Goal: Task Accomplishment & Management: Complete application form

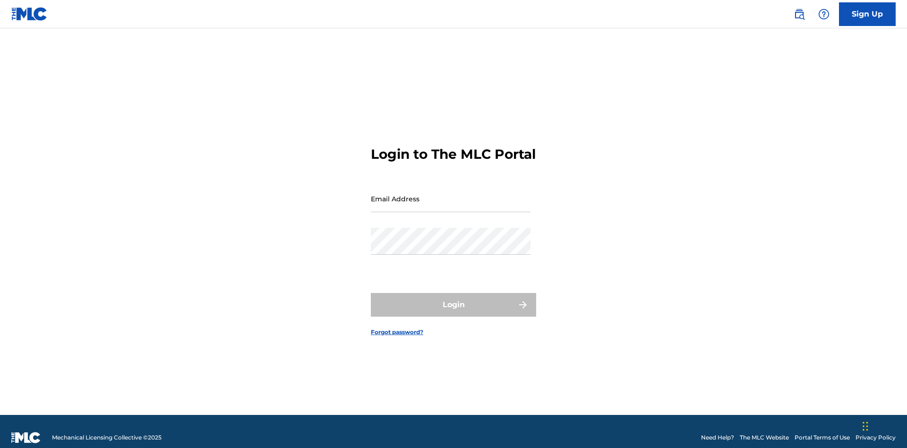
scroll to position [12, 0]
click at [867, 14] on link "Sign Up" at bounding box center [867, 14] width 57 height 24
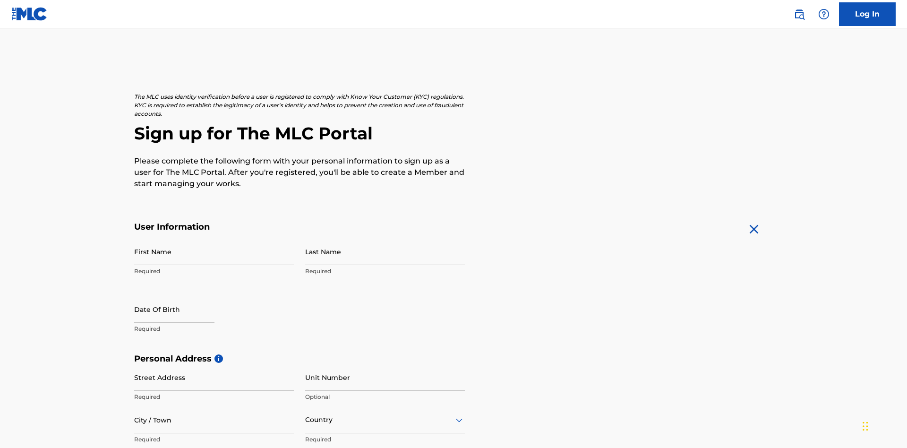
click at [214, 238] on input "First Name" at bounding box center [214, 251] width 160 height 27
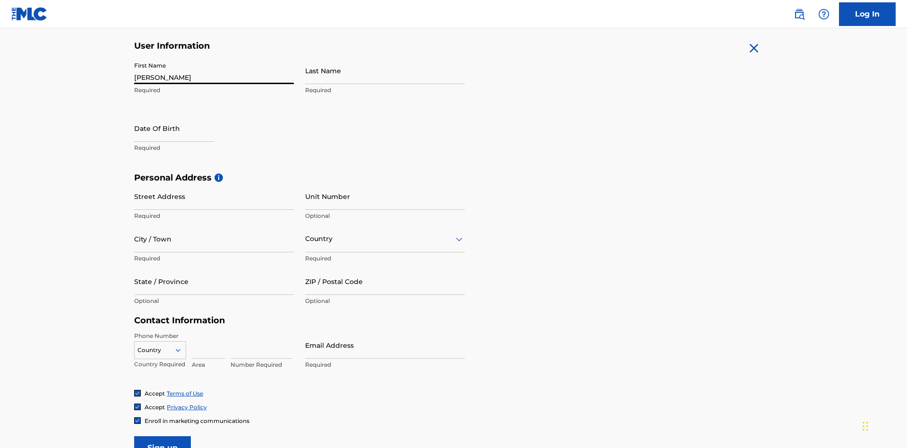
type input "Nicole"
click at [385, 70] on input "Last Name" at bounding box center [385, 70] width 160 height 27
type input "Ribble"
click at [182, 115] on input "text" at bounding box center [174, 128] width 80 height 27
select select "7"
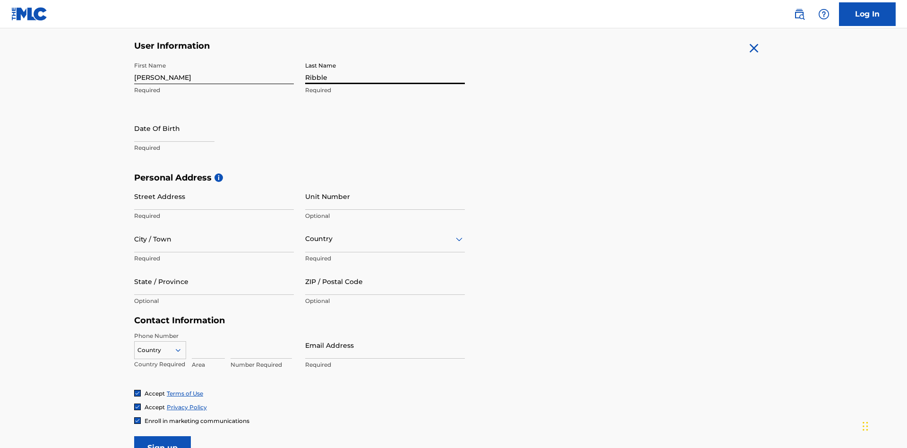
select select "2025"
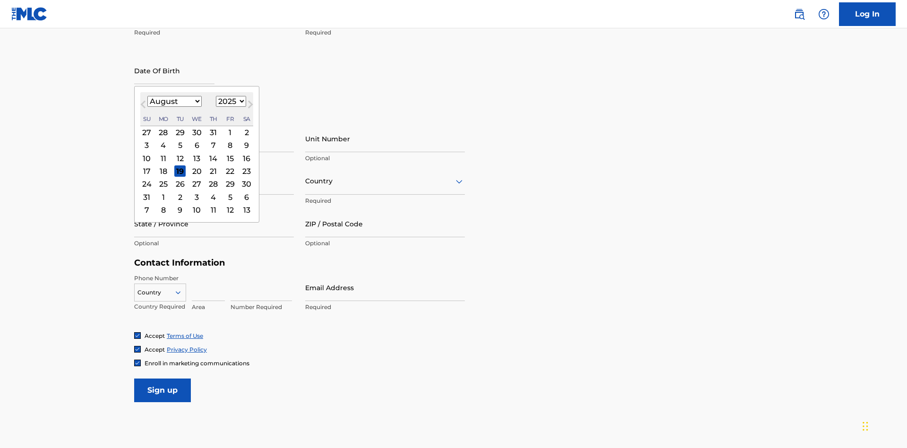
click at [174, 101] on select "January February March April May June July August September October November De…" at bounding box center [174, 101] width 54 height 11
select select "0"
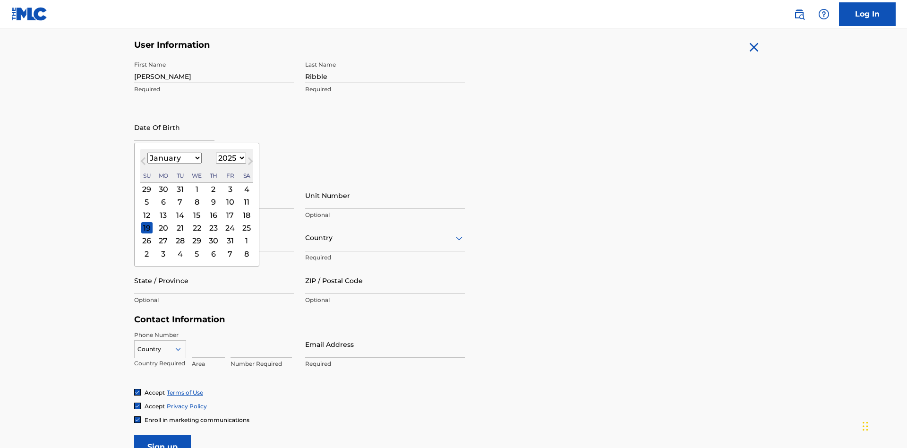
click at [230, 158] on select "1900 1901 1902 1903 1904 1905 1906 1907 1908 1909 1910 1911 1912 1913 1914 1915…" at bounding box center [231, 158] width 30 height 11
select select "1985"
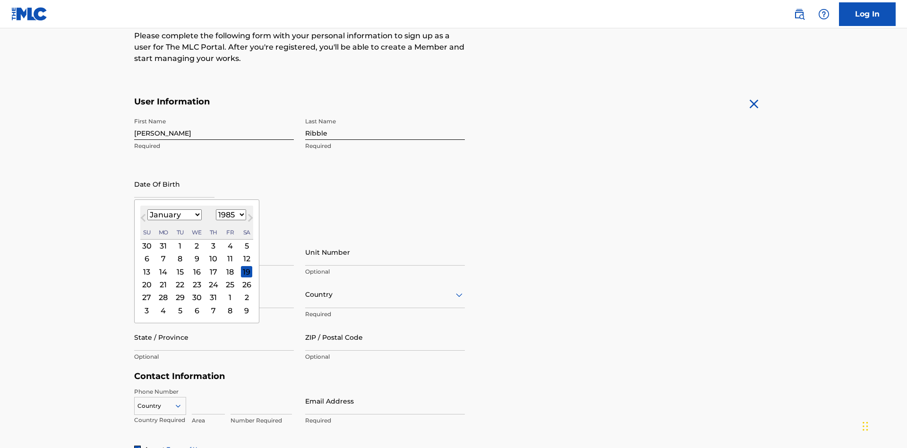
click at [230, 214] on select "1900 1901 1902 1903 1904 1905 1906 1907 1908 1909 1910 1911 1912 1913 1914 1915…" at bounding box center [231, 214] width 30 height 11
click at [179, 253] on div "8" at bounding box center [179, 258] width 11 height 11
type input "January 8 1985"
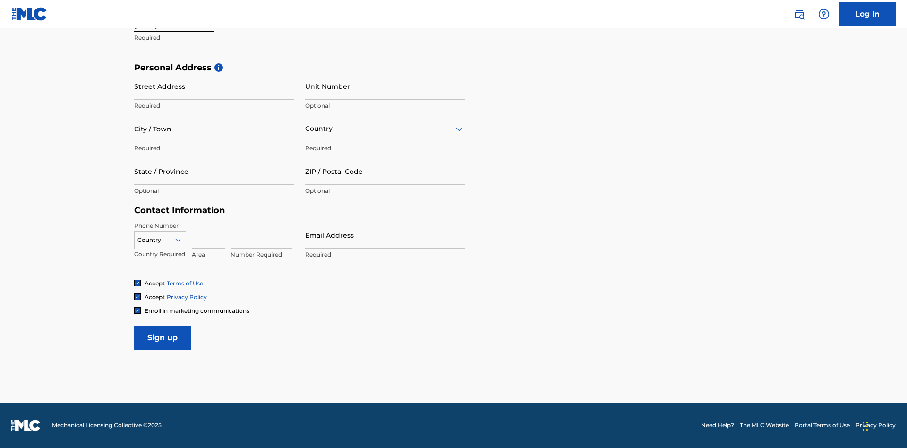
scroll to position [291, 0]
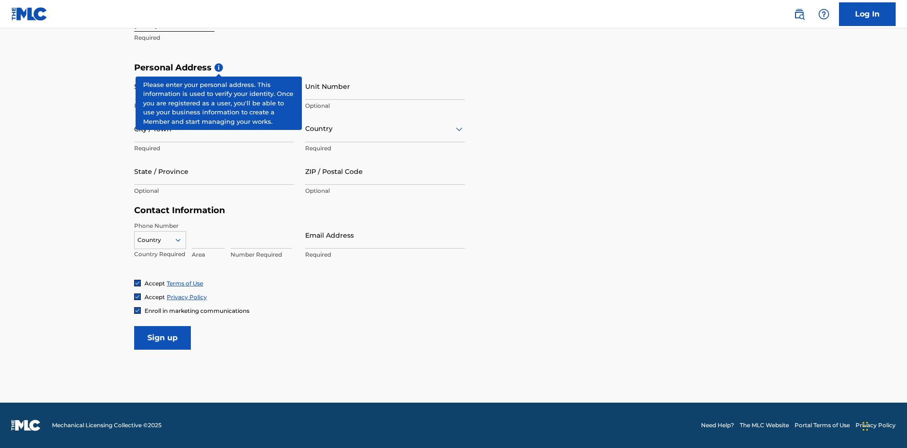
click at [214, 86] on input "Street Address" at bounding box center [214, 86] width 160 height 27
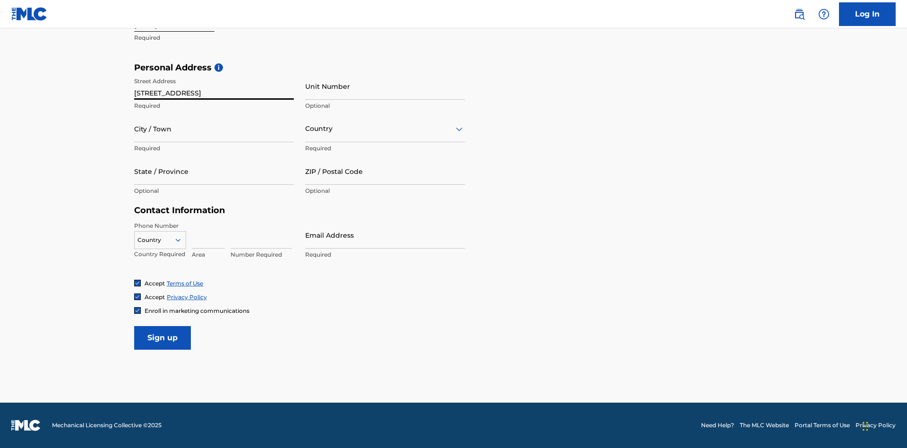
type input "9909 Elks Run Rd"
click at [214, 128] on input "City / Town" at bounding box center [214, 128] width 160 height 27
type input "Roseville"
click at [306, 128] on input "text" at bounding box center [306, 129] width 2 height 10
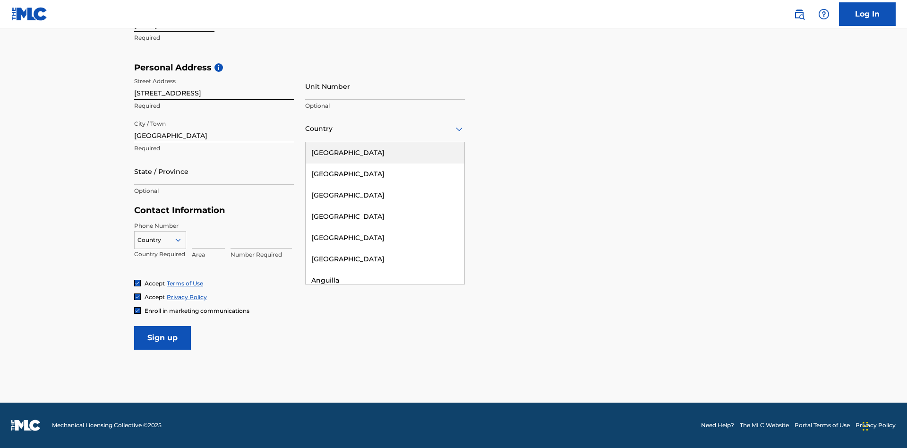
click at [385, 153] on div "United States" at bounding box center [385, 152] width 159 height 21
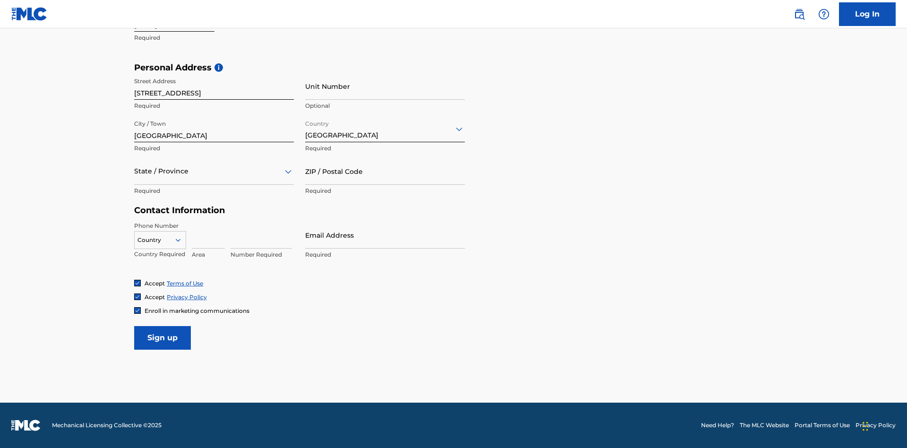
click at [214, 171] on div at bounding box center [214, 171] width 160 height 12
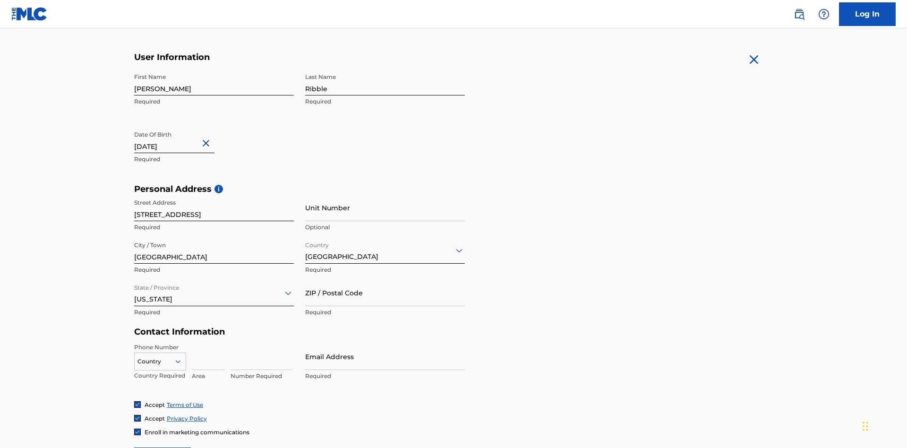
click at [385, 279] on input "ZIP / Postal Code" at bounding box center [385, 292] width 160 height 27
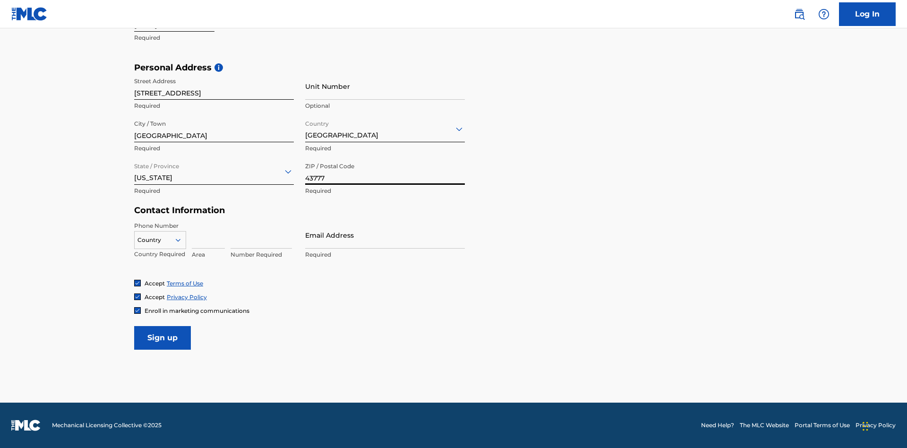
type input "43777"
click at [182, 239] on icon at bounding box center [178, 240] width 9 height 9
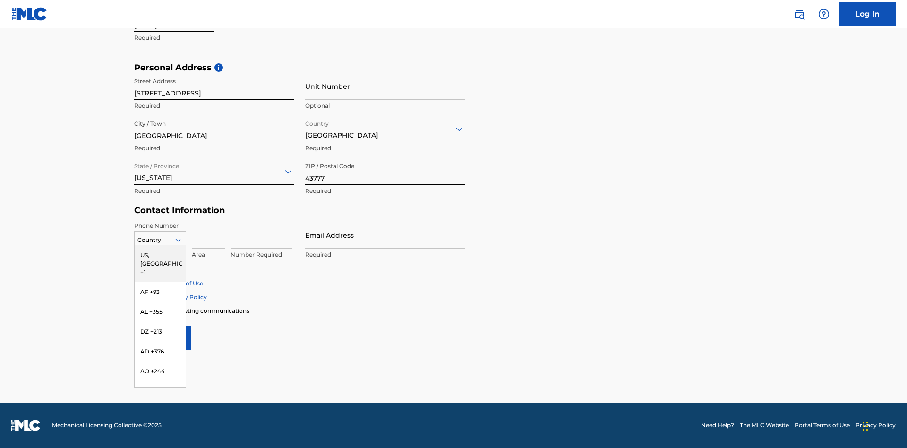
click at [160, 255] on div "US, CA +1" at bounding box center [160, 263] width 51 height 37
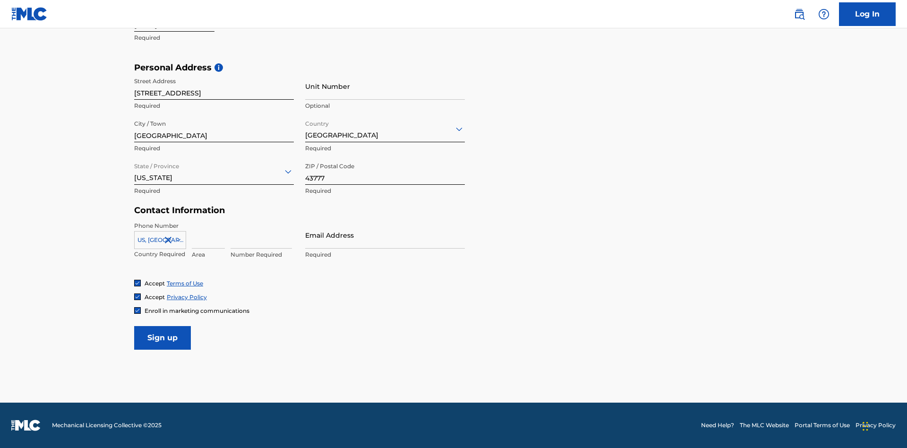
click at [208, 235] on input at bounding box center [208, 234] width 33 height 27
type input "740"
click at [261, 235] on input at bounding box center [260, 234] width 61 height 27
type input "8086351"
click at [385, 235] on input "Email Address" at bounding box center [385, 234] width 160 height 27
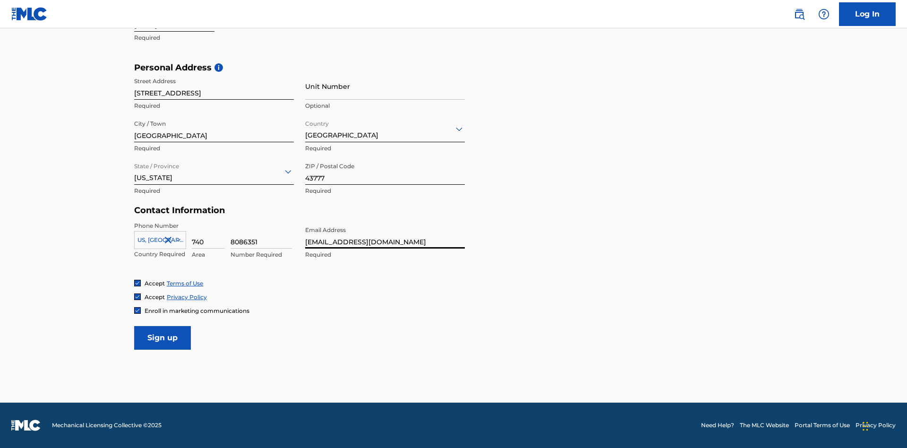
type input "58dc3379-4389-4c17-bac8-af01f58ad562@mailslurp.biz"
click at [162, 337] on input "Sign up" at bounding box center [162, 338] width 57 height 24
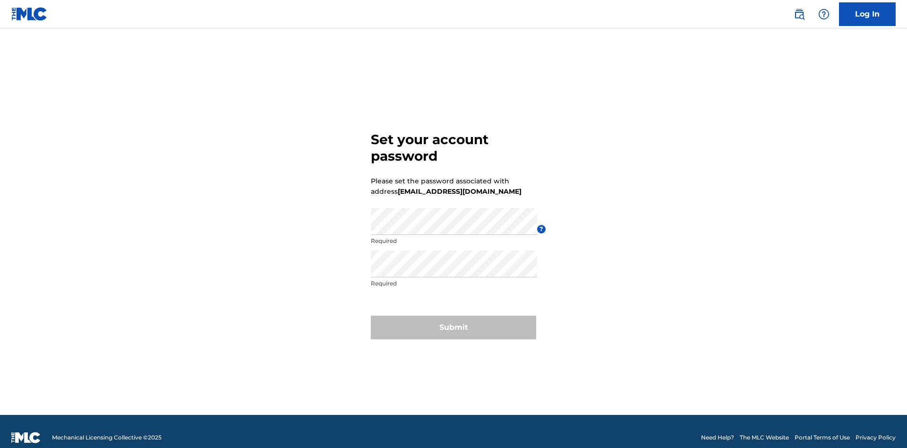
scroll to position [12, 0]
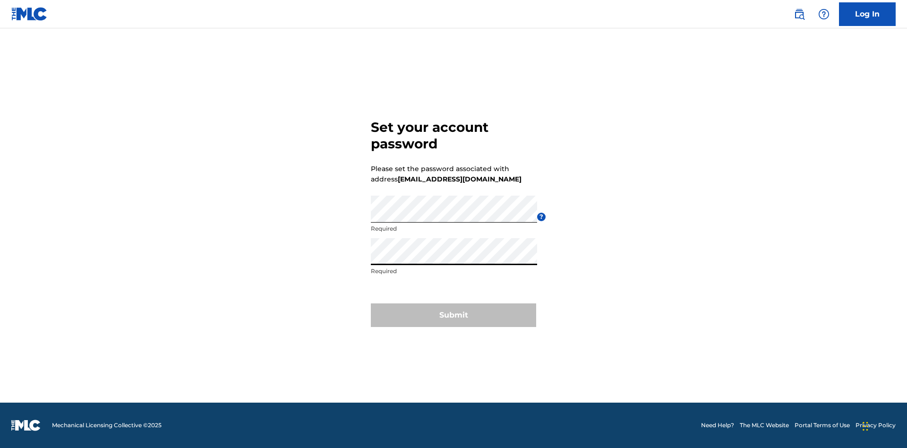
click at [453, 321] on button "Submit" at bounding box center [453, 315] width 165 height 24
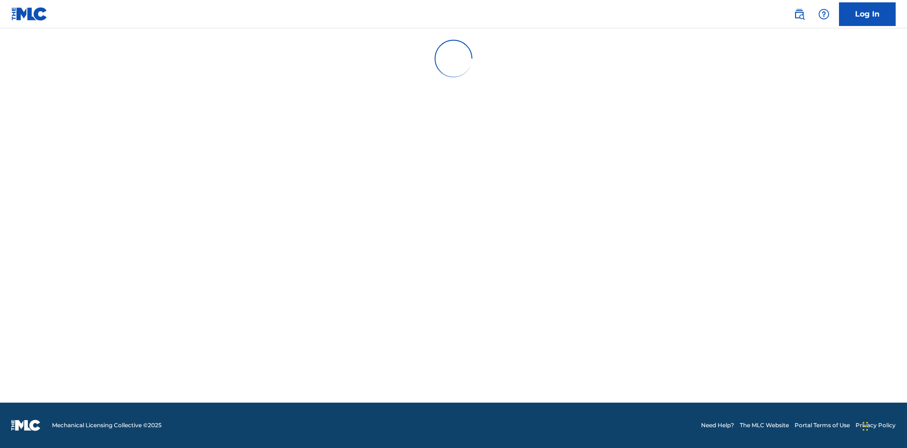
scroll to position [0, 0]
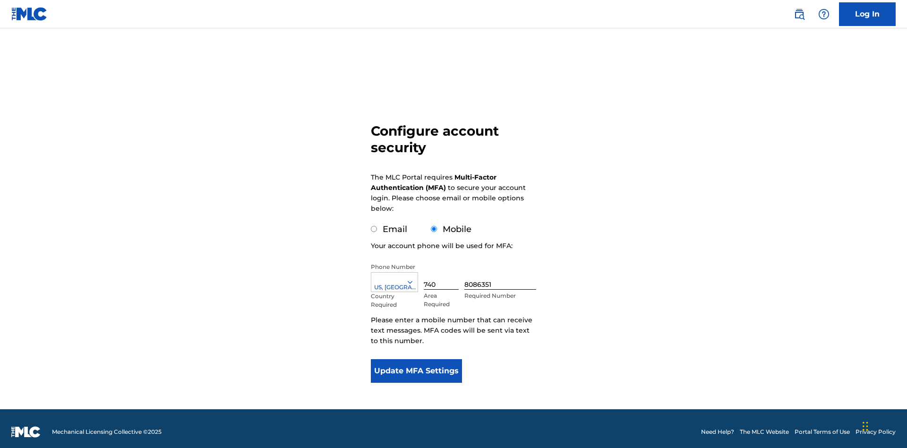
click at [374, 226] on input "Email" at bounding box center [374, 229] width 6 height 6
radio input "true"
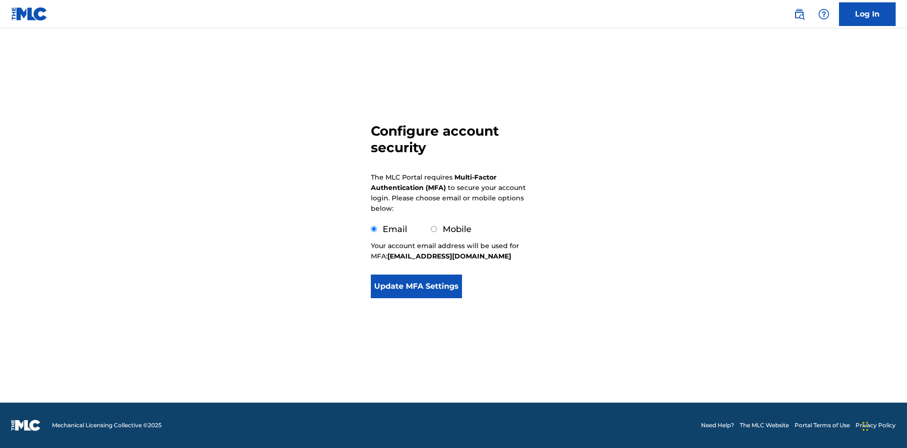
click at [416, 298] on button "Update MFA Settings" at bounding box center [416, 286] width 91 height 24
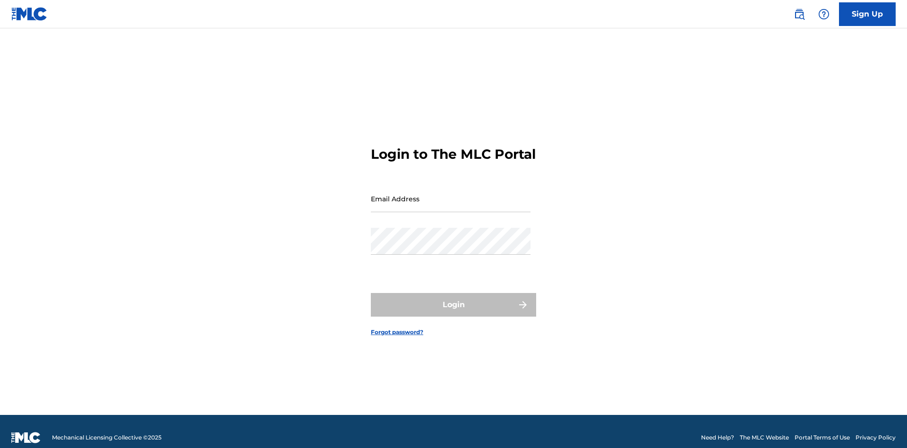
click at [451, 194] on input "Email Address" at bounding box center [451, 198] width 160 height 27
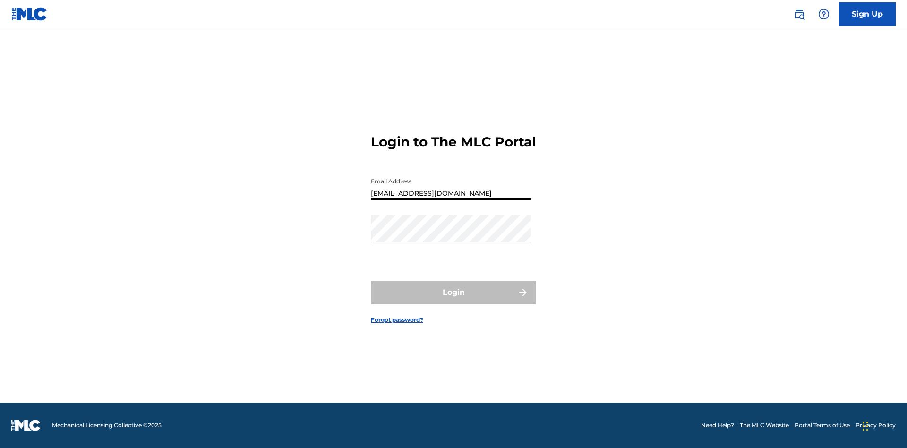
type input "[EMAIL_ADDRESS][DOMAIN_NAME]"
click at [453, 300] on button "Login" at bounding box center [453, 293] width 165 height 24
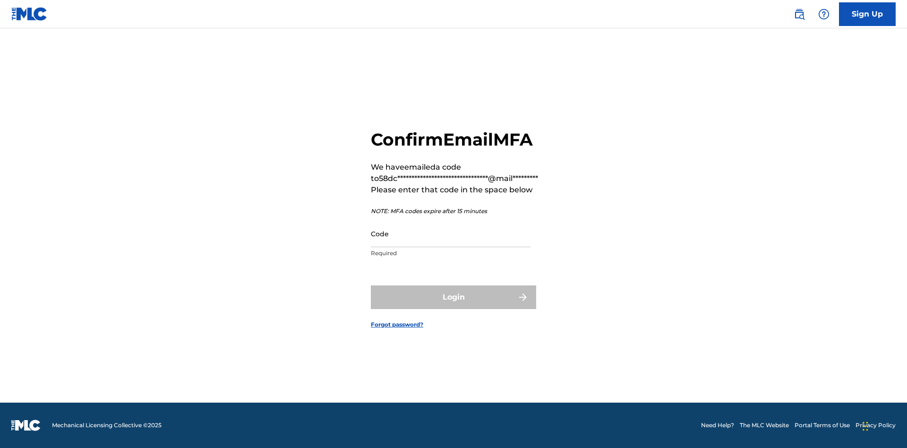
click at [451, 233] on input "Code" at bounding box center [451, 233] width 160 height 27
type input "953819"
click at [453, 297] on button "Login" at bounding box center [453, 297] width 165 height 24
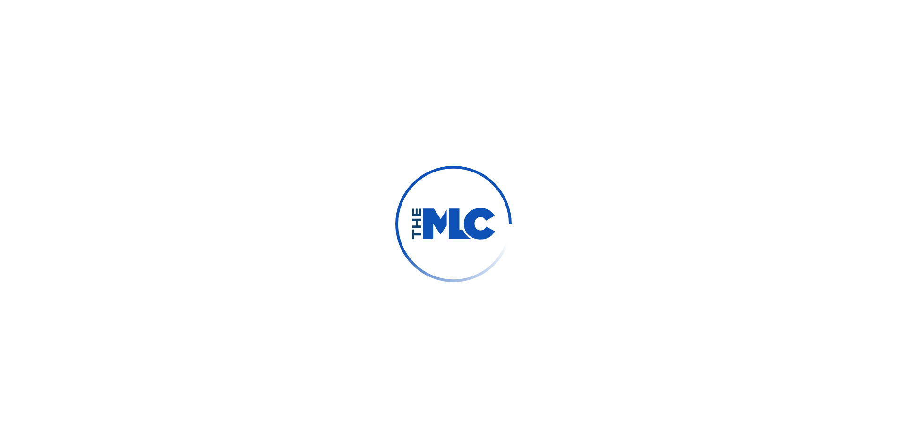
scroll to position [0, 0]
